Goal: Check status: Check status

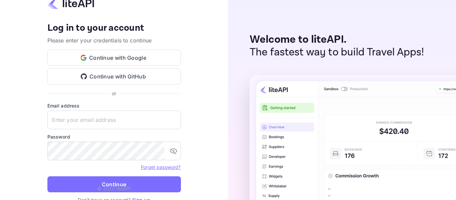
type input "password@tbo.com"
click at [121, 186] on p "© 2025 liteAPI" at bounding box center [113, 188] width 33 height 7
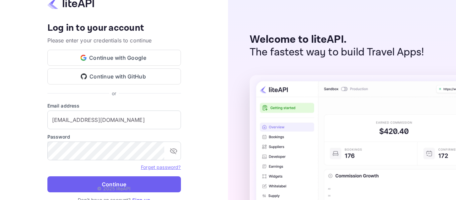
click at [127, 184] on button "Continue" at bounding box center [113, 184] width 133 height 16
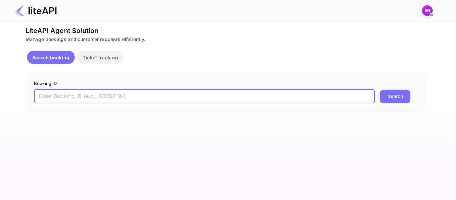
click at [139, 100] on input "text" at bounding box center [204, 96] width 340 height 13
paste input "5324958"
type input "5324958"
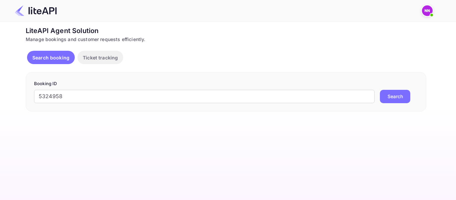
click at [395, 98] on button "Search" at bounding box center [395, 96] width 30 height 13
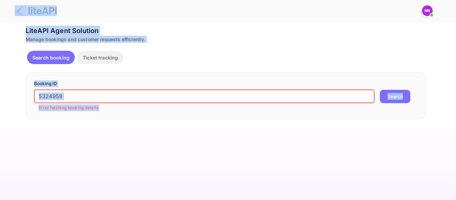
click at [309, 95] on input "5324958" at bounding box center [204, 96] width 340 height 13
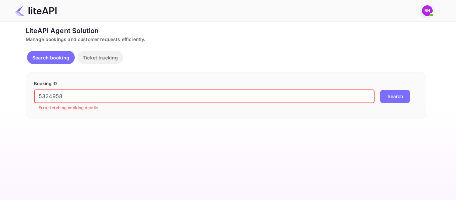
click at [309, 95] on input "5324958" at bounding box center [204, 96] width 340 height 13
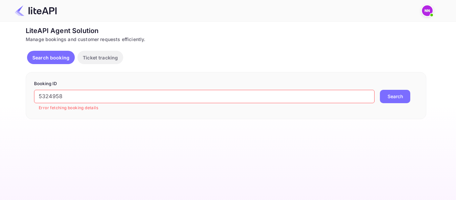
click at [380, 90] on button "Search" at bounding box center [395, 96] width 30 height 13
click at [109, 59] on p "Ticket tracking" at bounding box center [100, 57] width 35 height 7
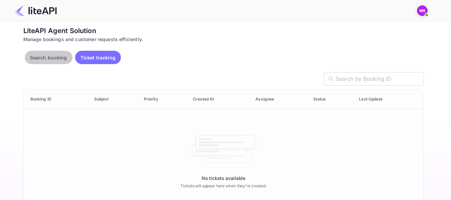
click at [44, 59] on p "Search booking" at bounding box center [48, 57] width 37 height 7
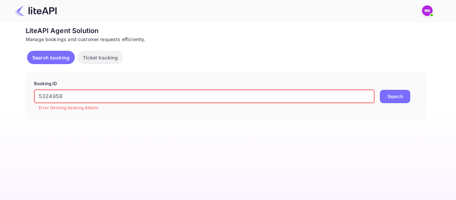
click at [86, 92] on input "5324958" at bounding box center [204, 96] width 340 height 13
paste input "1411241554591959"
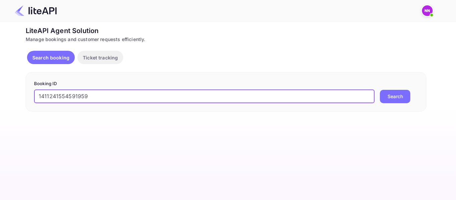
click at [380, 90] on button "Search" at bounding box center [395, 96] width 30 height 13
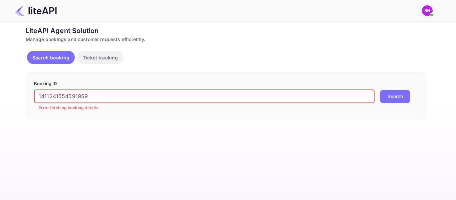
click at [176, 98] on input "1411241554591959" at bounding box center [204, 96] width 340 height 13
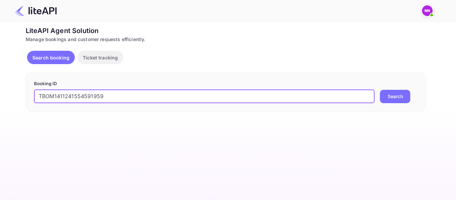
click at [380, 90] on button "Search" at bounding box center [395, 96] width 30 height 13
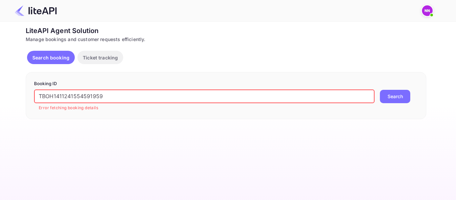
paste input "35052973268"
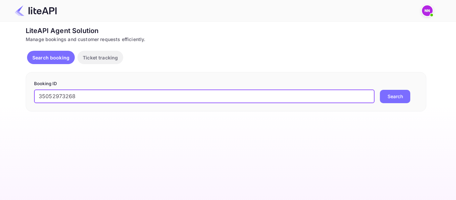
type input "35052973268"
click at [380, 90] on button "Search" at bounding box center [395, 96] width 30 height 13
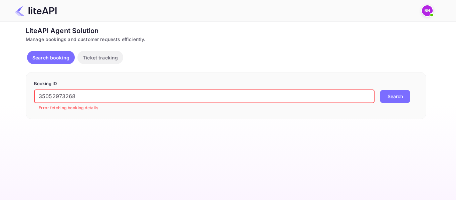
click at [108, 59] on p "Ticket tracking" at bounding box center [100, 57] width 35 height 7
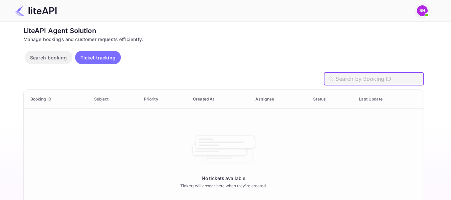
click at [368, 84] on input "text" at bounding box center [379, 78] width 88 height 13
paste input "35052973268"
paste input "532495"
type input "5324958"
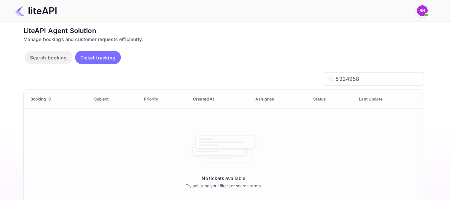
click at [421, 12] on img at bounding box center [422, 10] width 11 height 11
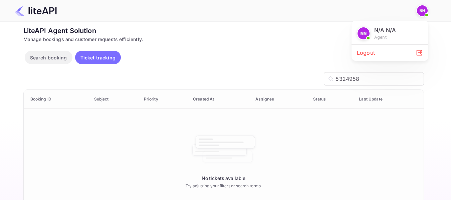
click at [370, 31] on div "N/A N/A agent" at bounding box center [390, 33] width 66 height 14
click at [364, 34] on img at bounding box center [363, 33] width 12 height 12
click at [61, 63] on div at bounding box center [228, 100] width 456 height 200
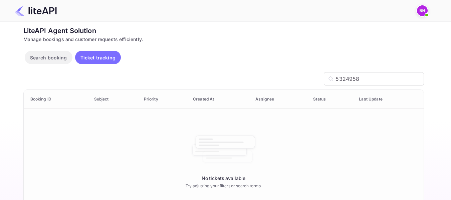
click at [36, 56] on p "Search booking" at bounding box center [48, 57] width 37 height 7
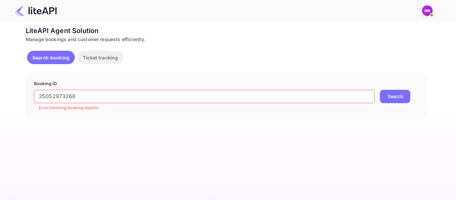
click at [388, 98] on button "Search" at bounding box center [395, 96] width 30 height 13
click at [334, 97] on div "35052973268 ​ Error fetching booking details Search" at bounding box center [226, 100] width 384 height 21
click at [334, 97] on input "35052973268" at bounding box center [204, 96] width 340 height 13
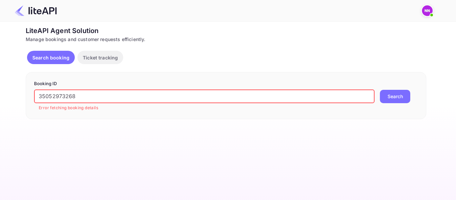
paste input "5324958"
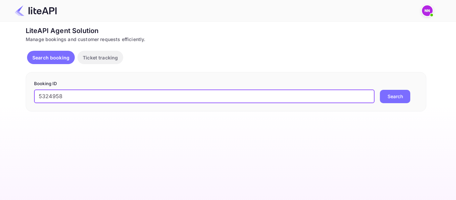
type input "5324958"
click at [380, 90] on button "Search" at bounding box center [395, 96] width 30 height 13
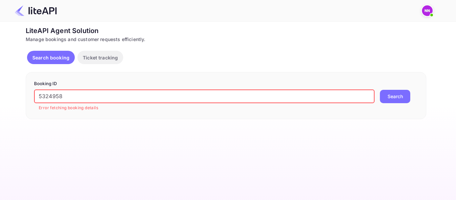
click at [380, 90] on button "Search" at bounding box center [395, 96] width 30 height 13
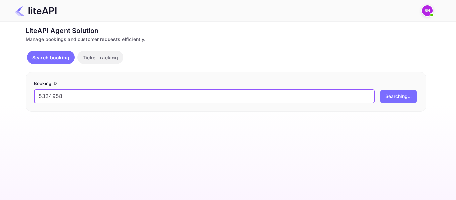
click at [380, 90] on button "Searching..." at bounding box center [398, 96] width 37 height 13
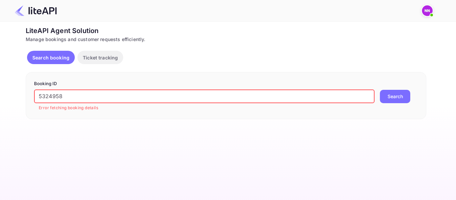
click at [380, 90] on button "Search" at bounding box center [395, 96] width 30 height 13
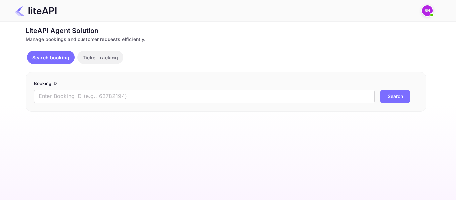
click at [424, 14] on img at bounding box center [427, 10] width 11 height 11
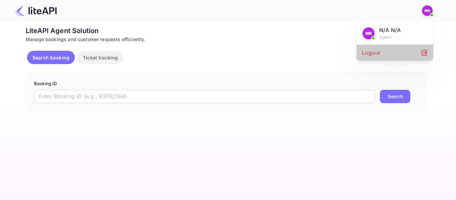
click at [379, 52] on div "Logout" at bounding box center [394, 53] width 77 height 16
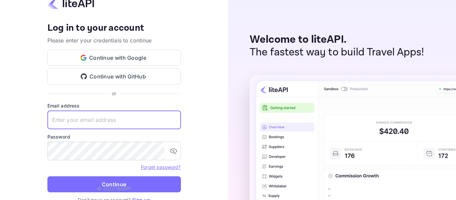
click at [103, 116] on input "text" at bounding box center [113, 119] width 133 height 19
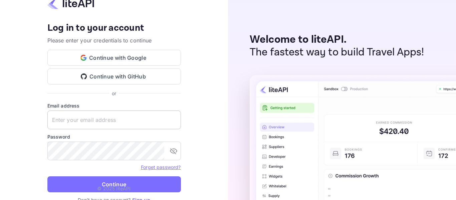
click at [170, 120] on keeper-lock "Open Keeper Popup" at bounding box center [172, 120] width 8 height 8
type input "[EMAIL_ADDRESS][DOMAIN_NAME]"
click at [129, 187] on p "© 2025 liteAPI" at bounding box center [113, 188] width 33 height 7
click at [174, 153] on icon "toggle password visibility" at bounding box center [173, 151] width 7 height 6
click at [174, 153] on icon "toggle password visibility" at bounding box center [173, 151] width 7 height 5
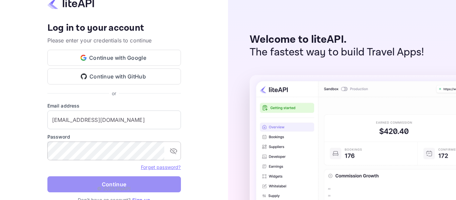
click at [126, 182] on button "Continue" at bounding box center [113, 184] width 133 height 16
